Goal: Check status: Check status

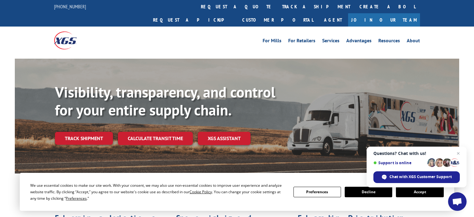
click at [404, 191] on button "Accept" at bounding box center [419, 192] width 47 height 10
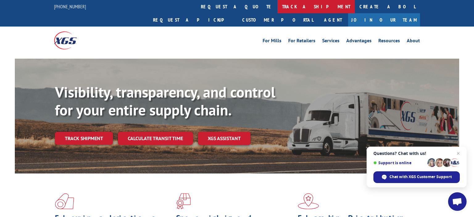
click at [277, 8] on link "track a shipment" at bounding box center [315, 6] width 77 height 13
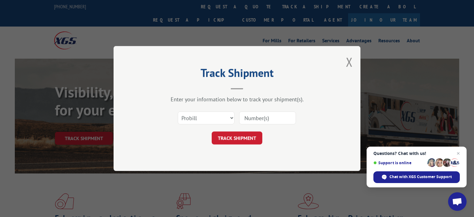
click at [263, 120] on input at bounding box center [267, 117] width 57 height 13
type input "936073305"
click button "TRACK SHIPMENT" at bounding box center [237, 137] width 51 height 13
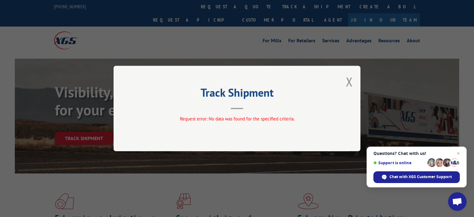
click at [345, 82] on div "Track Shipment Request error: No data was found for the specified criteria." at bounding box center [236, 108] width 247 height 85
click at [348, 82] on button "Close modal" at bounding box center [349, 81] width 7 height 16
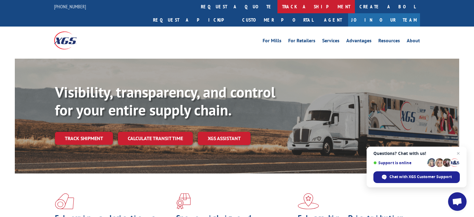
click at [277, 6] on link "track a shipment" at bounding box center [315, 6] width 77 height 13
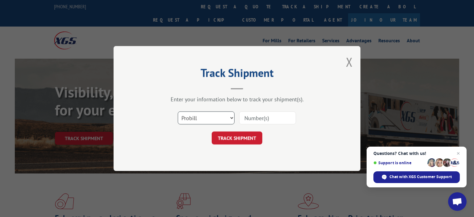
select select "bol"
click option "BOL" at bounding box center [0, 0] width 0 height 0
click at [253, 117] on input at bounding box center [267, 117] width 57 height 13
type input "936073305"
click button "TRACK SHIPMENT" at bounding box center [237, 137] width 51 height 13
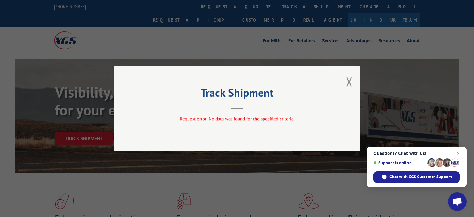
click at [455, 31] on div "Track Shipment Request error: No data was found for the specified criteria." at bounding box center [237, 108] width 474 height 217
click at [418, 181] on div "Chat with XGS Customer Support" at bounding box center [416, 177] width 86 height 12
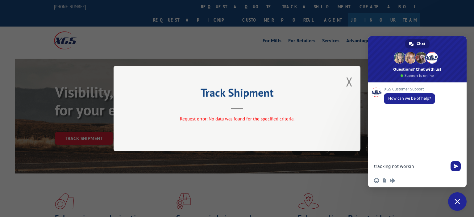
type textarea "tracking not working"
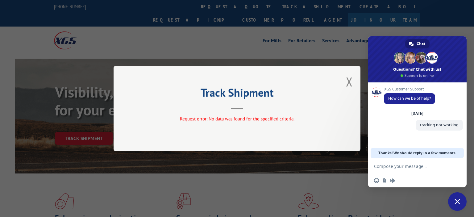
click at [434, 17] on div "Track Shipment Request error: No data was found for the specified criteria." at bounding box center [237, 108] width 474 height 217
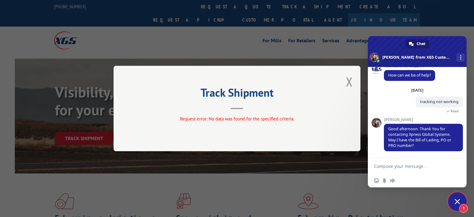
scroll to position [9, 0]
click at [421, 171] on form at bounding box center [410, 166] width 73 height 17
click at [422, 167] on textarea "Compose your message..." at bounding box center [410, 165] width 73 height 5
paste textarea "#936073305"
click at [378, 167] on textarea "#936073305" at bounding box center [410, 166] width 73 height 6
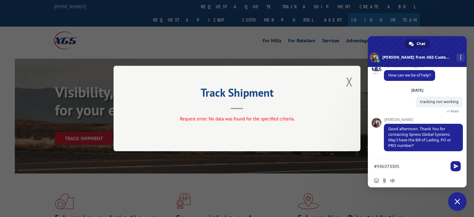
type textarea "936073305"
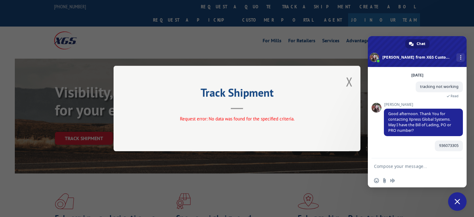
scroll to position [24, 0]
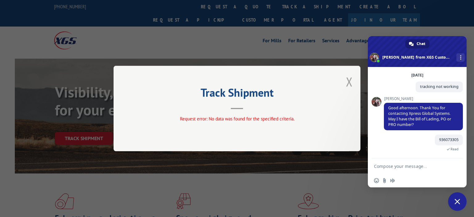
click at [350, 76] on button "Close modal" at bounding box center [349, 81] width 7 height 16
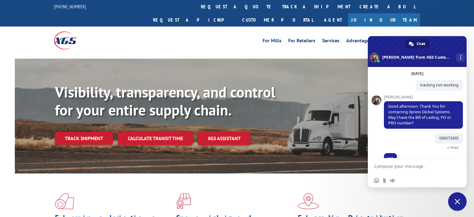
scroll to position [36, 0]
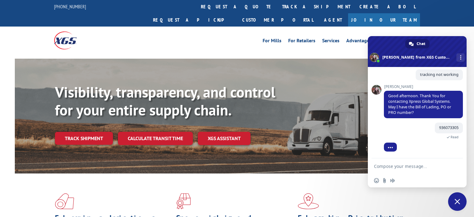
click at [411, 171] on form at bounding box center [410, 166] width 73 height 17
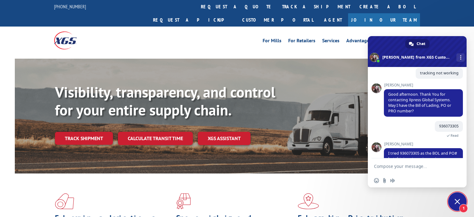
scroll to position [57, 0]
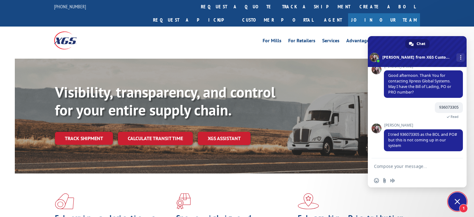
click at [406, 166] on textarea "Compose your message..." at bounding box center [410, 165] width 73 height 5
type textarea "ok i'll ask our vendor"
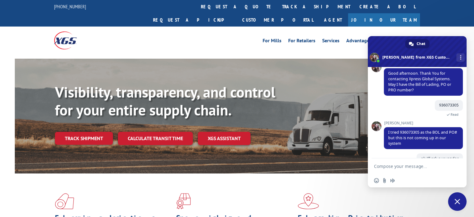
scroll to position [80, 0]
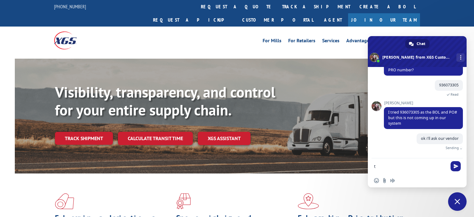
type textarea "ty"
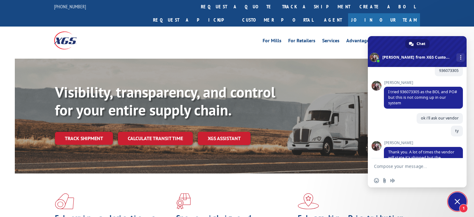
scroll to position [119, 0]
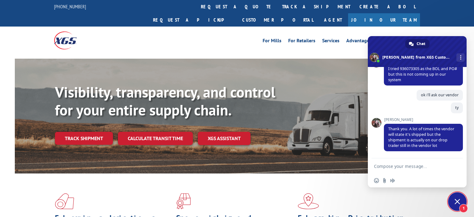
click at [432, 27] on div "For [PERSON_NAME] For Retailers Services Advantages Resources About For [PERSON…" at bounding box center [237, 40] width 474 height 27
